Goal: Task Accomplishment & Management: Manage account settings

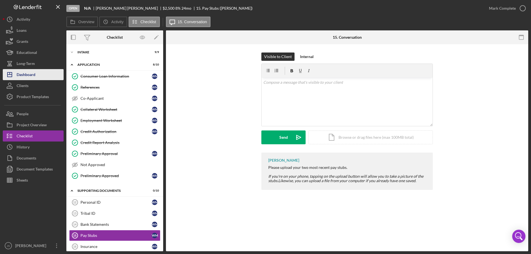
click at [38, 74] on button "Icon/Dashboard Dashboard" at bounding box center [33, 74] width 61 height 11
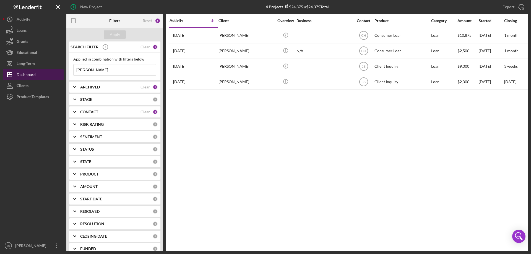
drag, startPoint x: 89, startPoint y: 71, endPoint x: 55, endPoint y: 72, distance: 34.6
click at [55, 73] on div "New Project 4 Projects $24,375 • $24,375 Total [PERSON_NAME] Export Icon/Export…" at bounding box center [266, 126] width 526 height 252
click at [118, 35] on div "Apply" at bounding box center [115, 34] width 10 height 8
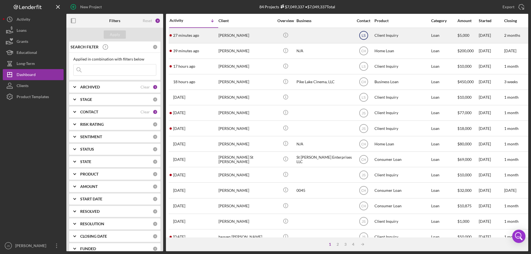
click at [364, 36] on text "LS" at bounding box center [364, 36] width 4 height 4
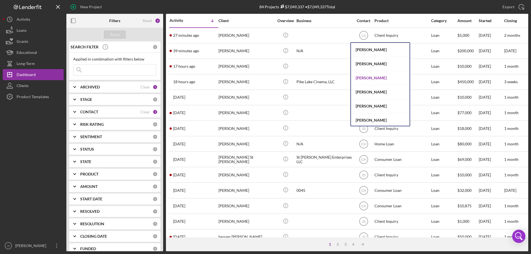
click at [370, 77] on div "[PERSON_NAME]" at bounding box center [380, 78] width 59 height 14
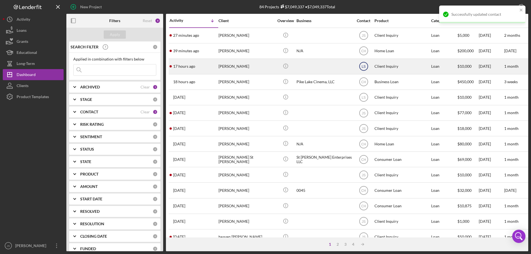
click at [364, 65] on text "LS" at bounding box center [364, 67] width 4 height 4
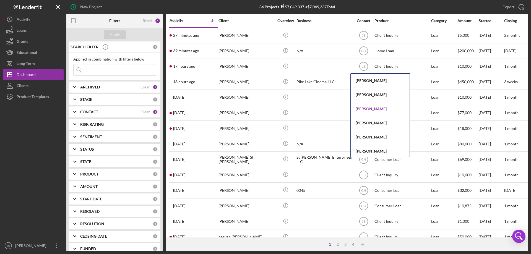
click at [365, 107] on div "[PERSON_NAME]" at bounding box center [380, 109] width 59 height 14
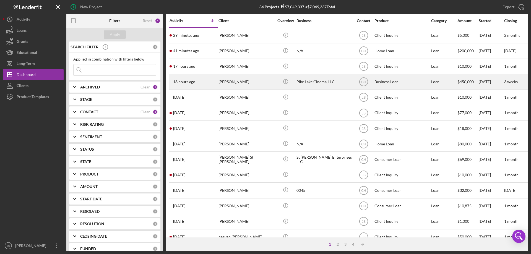
click at [267, 81] on div "[PERSON_NAME]" at bounding box center [246, 82] width 55 height 15
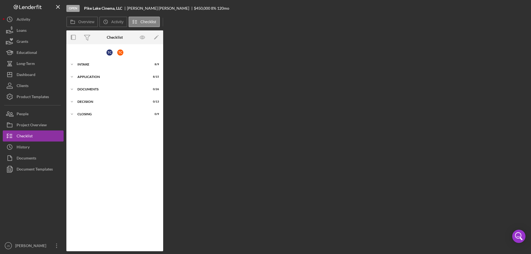
scroll to position [18, 0]
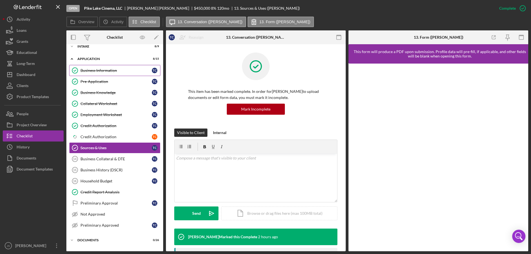
click at [96, 70] on div "Business Information" at bounding box center [116, 70] width 71 height 4
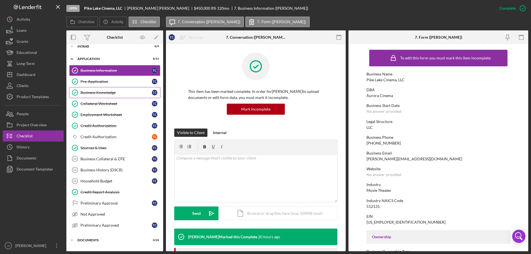
click at [86, 94] on div "Business Knowledge" at bounding box center [116, 93] width 71 height 4
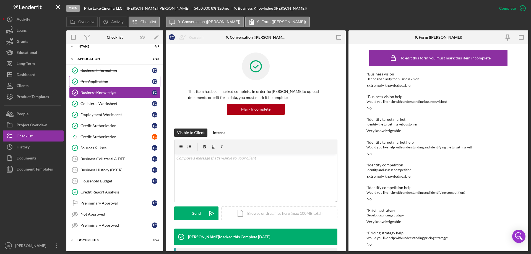
click at [95, 83] on div "Pre-Application" at bounding box center [116, 81] width 71 height 4
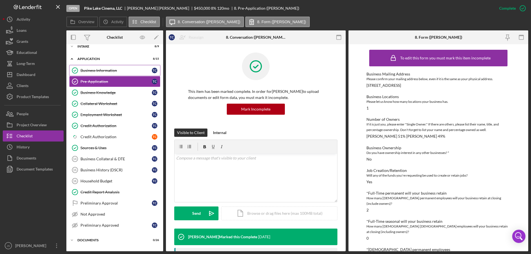
click at [88, 70] on div "Business Information" at bounding box center [116, 70] width 71 height 4
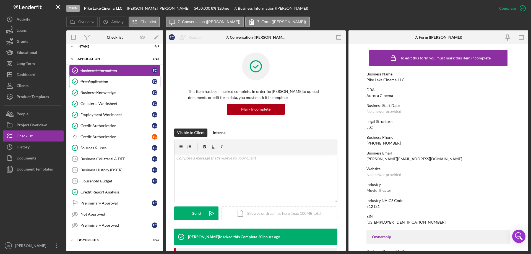
click at [91, 82] on div "Pre-Application" at bounding box center [116, 81] width 71 height 4
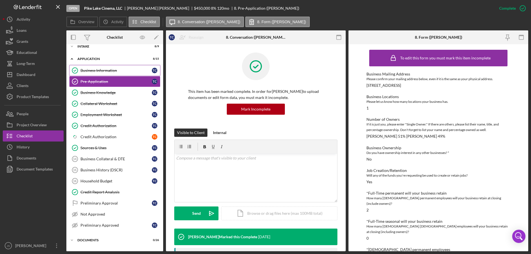
click at [100, 69] on div "Business Information" at bounding box center [116, 70] width 71 height 4
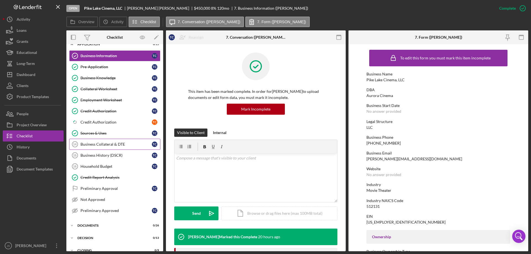
scroll to position [40, 0]
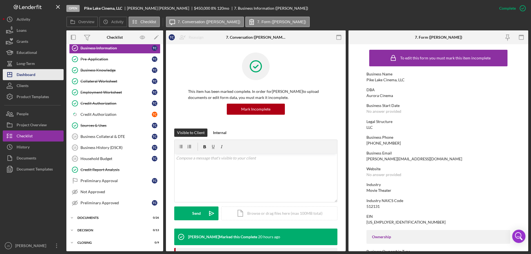
click at [23, 76] on div "Dashboard" at bounding box center [26, 75] width 19 height 12
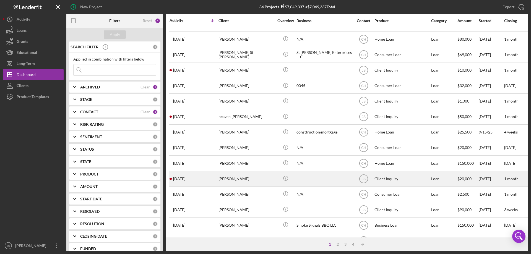
scroll to position [185, 0]
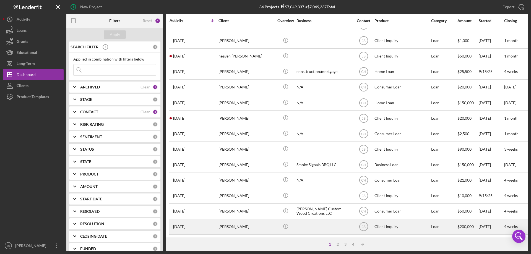
click at [310, 223] on div at bounding box center [324, 227] width 55 height 15
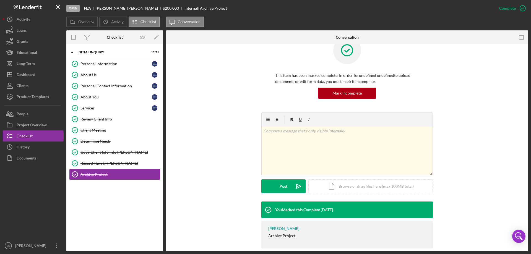
scroll to position [24, 0]
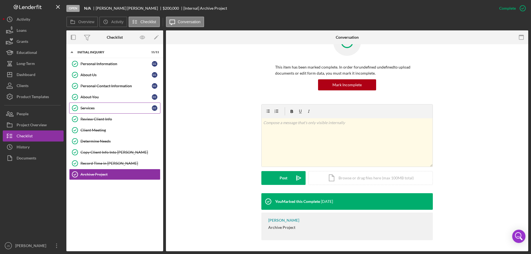
click at [100, 109] on div "Services" at bounding box center [116, 108] width 71 height 4
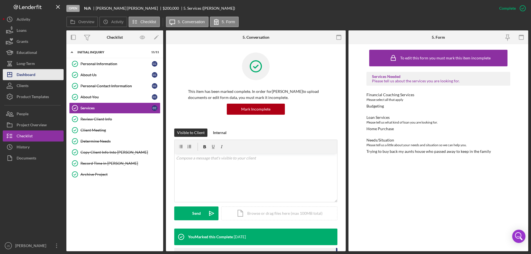
click at [40, 76] on button "Icon/Dashboard Dashboard" at bounding box center [33, 74] width 61 height 11
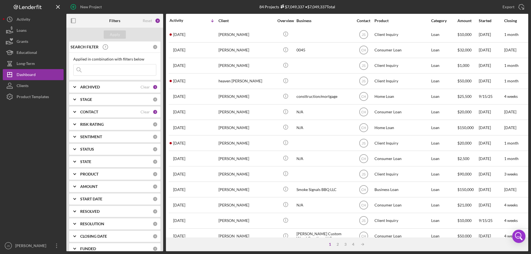
scroll to position [185, 0]
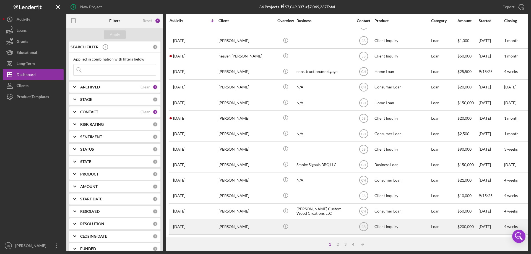
click at [264, 226] on div "[PERSON_NAME]" at bounding box center [246, 227] width 55 height 15
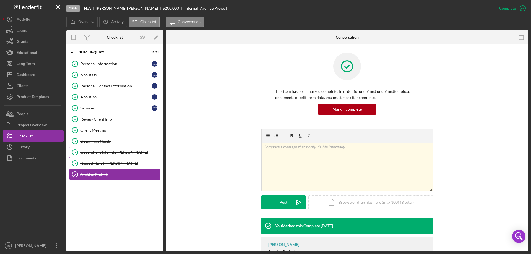
click at [104, 150] on div "Copy Client Info Into [PERSON_NAME]" at bounding box center [121, 152] width 80 height 4
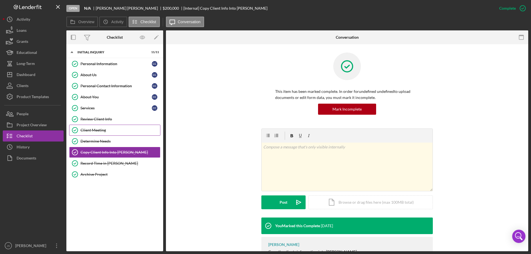
click at [95, 130] on div "Client Meeting" at bounding box center [121, 130] width 80 height 4
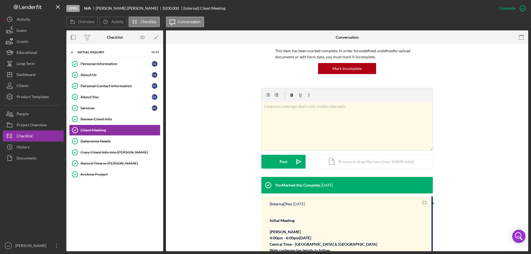
scroll to position [83, 0]
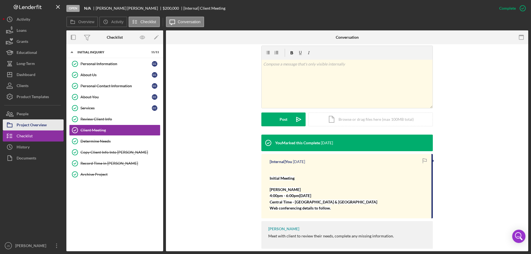
click at [31, 125] on div "Project Overview" at bounding box center [32, 126] width 30 height 12
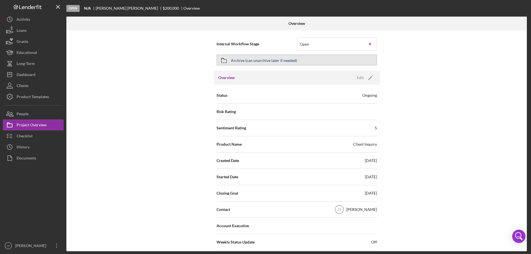
click at [306, 58] on button "Archive (can unarchive later if needed)" at bounding box center [297, 60] width 161 height 11
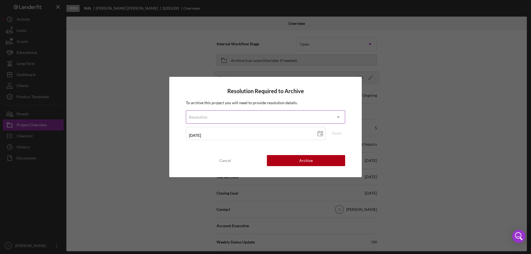
click at [257, 115] on div "Resolution" at bounding box center [259, 117] width 146 height 13
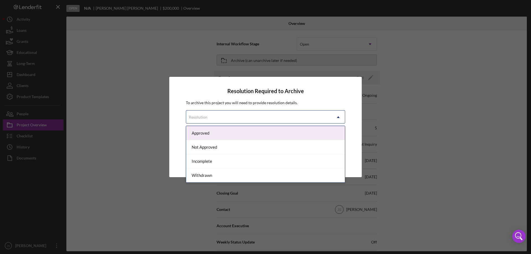
click at [232, 133] on div "Approved" at bounding box center [265, 133] width 159 height 14
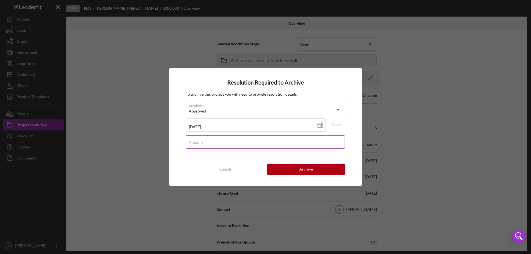
click at [219, 143] on input "Amount" at bounding box center [265, 142] width 159 height 13
type input "$0"
click at [301, 171] on div "Archive" at bounding box center [306, 169] width 14 height 11
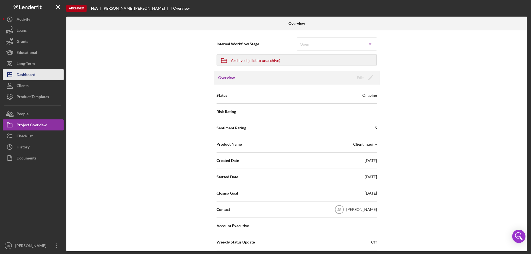
click at [40, 77] on button "Icon/Dashboard Dashboard" at bounding box center [33, 74] width 61 height 11
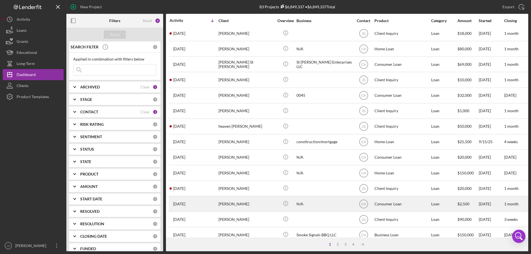
scroll to position [185, 0]
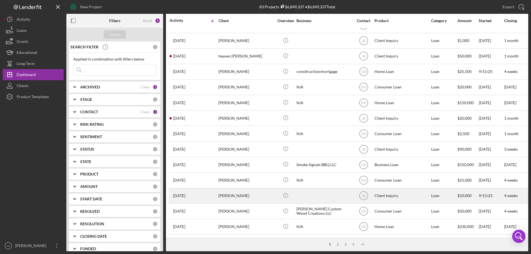
click at [260, 193] on div "[PERSON_NAME]" at bounding box center [246, 196] width 55 height 15
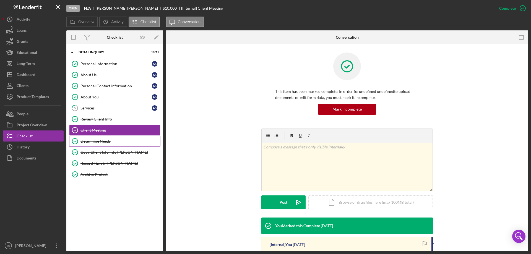
click at [128, 141] on div "Determine Needs" at bounding box center [121, 141] width 80 height 4
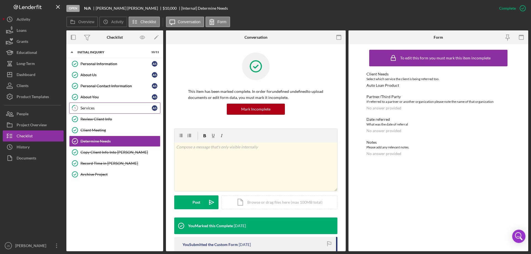
click at [107, 107] on div "Services" at bounding box center [116, 108] width 71 height 4
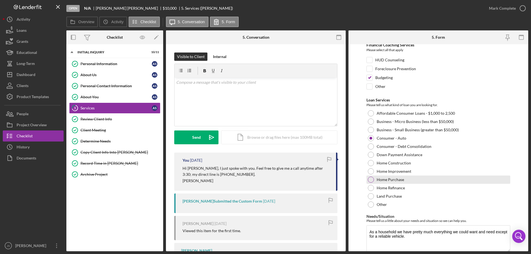
scroll to position [45, 0]
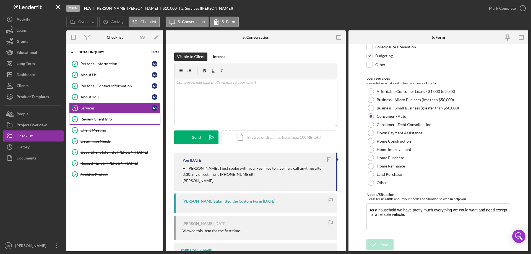
click at [114, 120] on div "Review Client Info" at bounding box center [121, 119] width 80 height 4
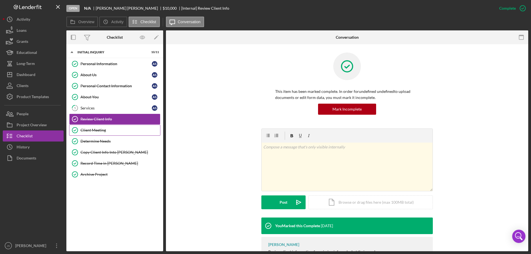
click at [111, 129] on div "Client Meeting" at bounding box center [121, 130] width 80 height 4
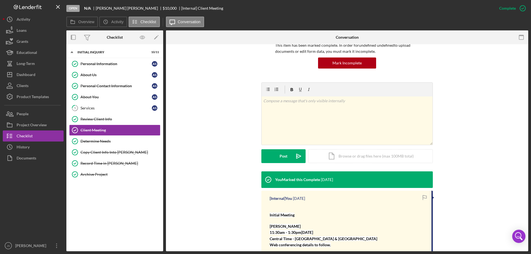
scroll to position [92, 0]
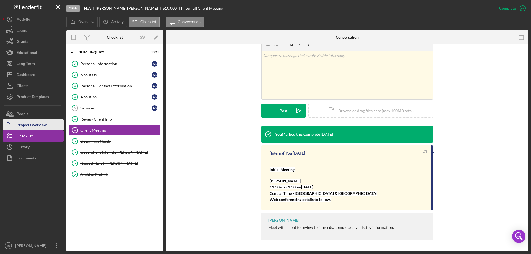
click at [37, 124] on div "Project Overview" at bounding box center [32, 126] width 30 height 12
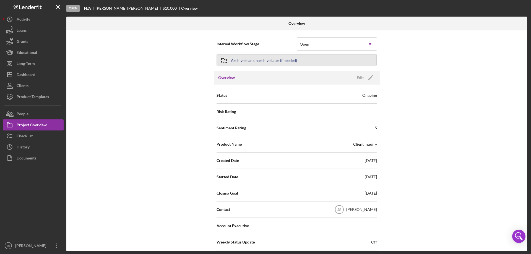
click at [277, 60] on div "Archive (can unarchive later if needed)" at bounding box center [264, 60] width 66 height 10
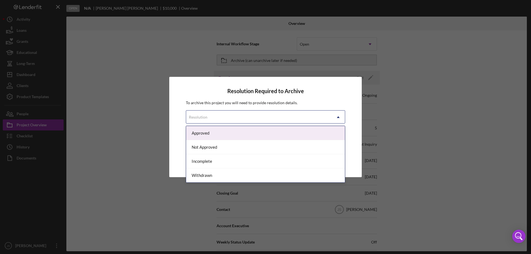
click at [254, 117] on div "Resolution" at bounding box center [259, 117] width 146 height 13
click at [205, 131] on div "Approved" at bounding box center [265, 133] width 159 height 14
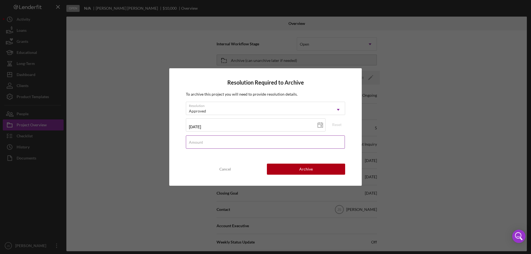
click at [212, 145] on input "Amount" at bounding box center [265, 142] width 159 height 13
type input "$0"
click at [293, 169] on button "Archive" at bounding box center [306, 169] width 78 height 11
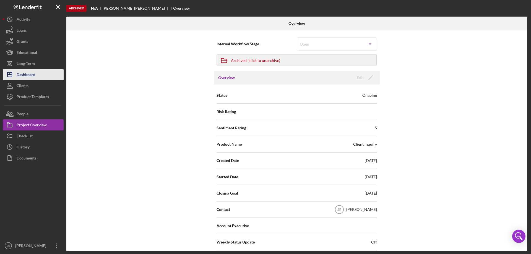
click at [41, 75] on button "Icon/Dashboard Dashboard" at bounding box center [33, 74] width 61 height 11
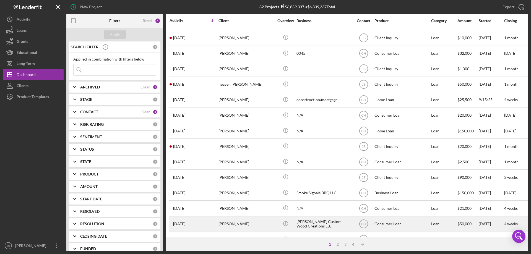
scroll to position [185, 0]
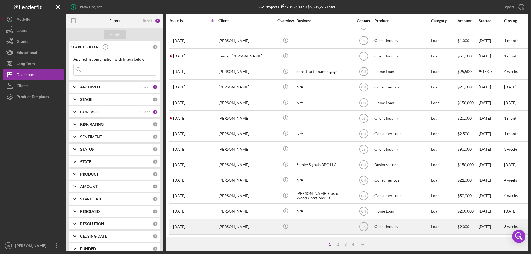
click at [262, 225] on div "[PERSON_NAME]" at bounding box center [246, 227] width 55 height 15
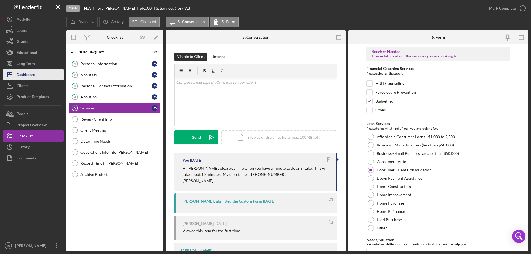
click at [22, 74] on div "Dashboard" at bounding box center [26, 75] width 19 height 12
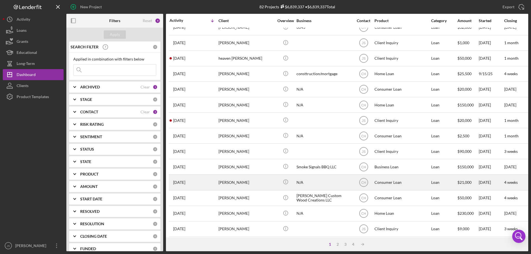
scroll to position [185, 0]
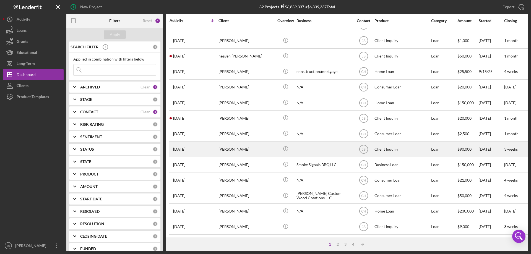
click at [248, 147] on div "[PERSON_NAME]" at bounding box center [246, 149] width 55 height 15
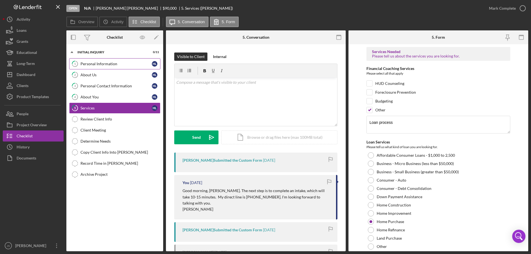
click at [111, 67] on link "1 Personal Information H L" at bounding box center [114, 63] width 91 height 11
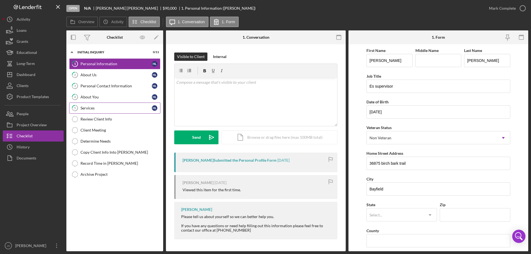
click at [95, 110] on div "Services" at bounding box center [116, 108] width 71 height 4
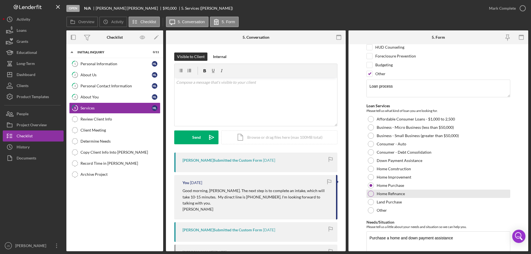
scroll to position [64, 0]
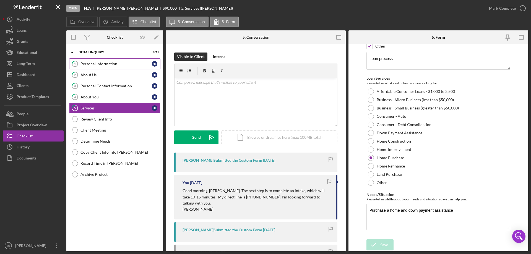
click at [121, 62] on div "Personal Information" at bounding box center [116, 64] width 71 height 4
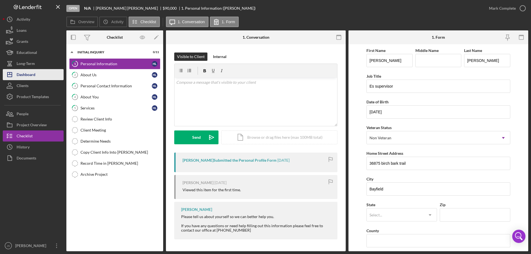
click at [35, 73] on div "Dashboard" at bounding box center [26, 75] width 19 height 12
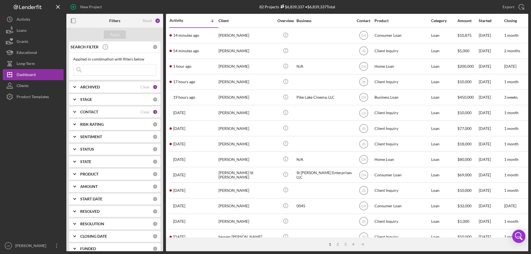
click at [88, 71] on input at bounding box center [115, 69] width 82 height 11
type input "[PERSON_NAME]"
click at [113, 34] on div "Apply" at bounding box center [115, 34] width 10 height 8
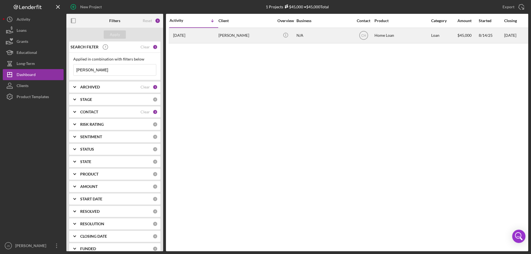
click at [263, 37] on div "[PERSON_NAME]" at bounding box center [246, 35] width 55 height 15
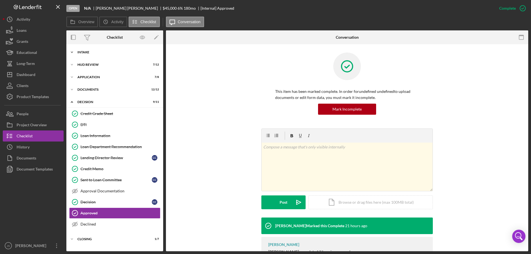
click at [71, 51] on icon "Icon/Expander" at bounding box center [71, 52] width 11 height 11
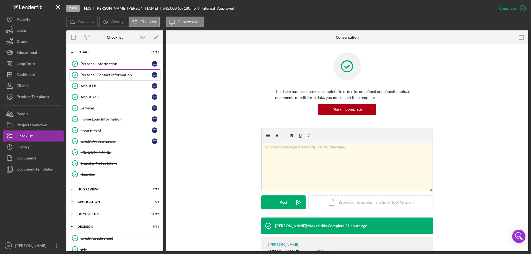
click at [110, 76] on div "Personal Contact Information" at bounding box center [116, 75] width 71 height 4
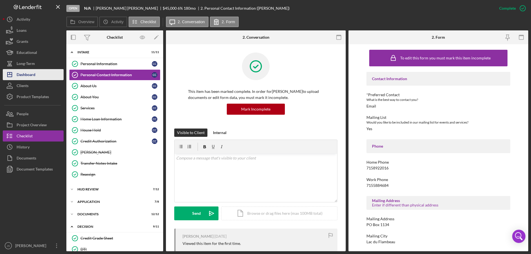
click at [31, 78] on div "Dashboard" at bounding box center [26, 75] width 19 height 12
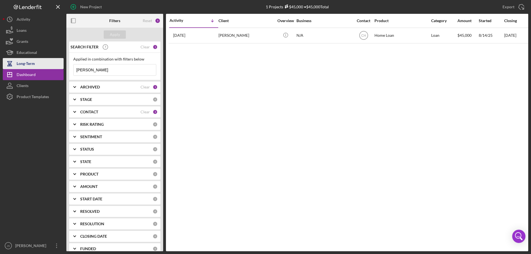
drag, startPoint x: 87, startPoint y: 70, endPoint x: 21, endPoint y: 65, distance: 66.3
click at [32, 66] on div "New Project 1 Projects $45,000 • $45,000 Total [PERSON_NAME] Export Icon/Export…" at bounding box center [266, 126] width 526 height 252
click at [113, 34] on div "Apply" at bounding box center [115, 34] width 10 height 8
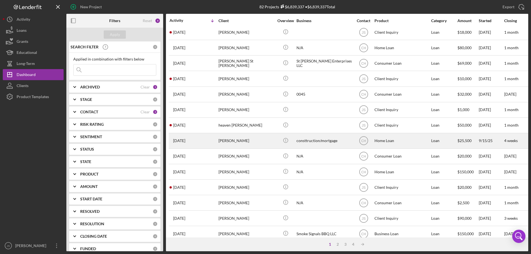
scroll to position [185, 0]
